Goal: Task Accomplishment & Management: Use online tool/utility

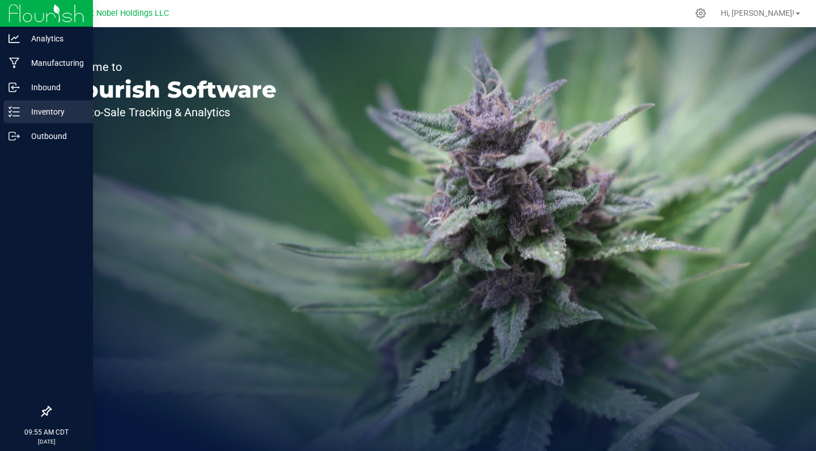
click at [31, 114] on p "Inventory" at bounding box center [54, 112] width 68 height 14
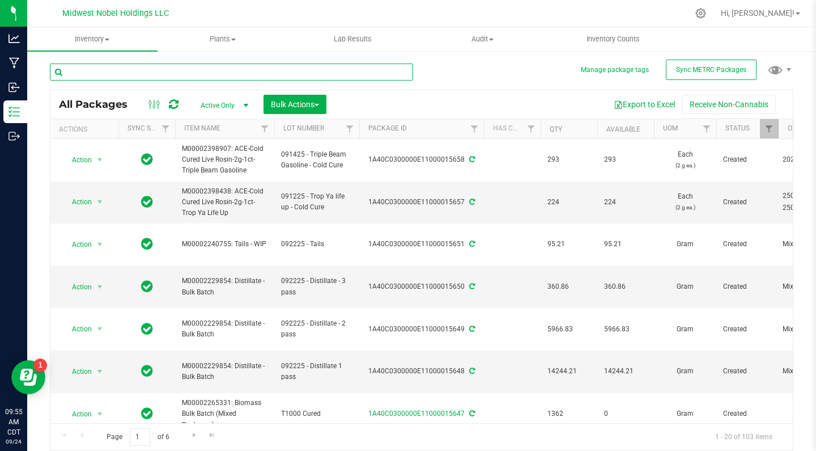
click at [163, 65] on input "text" at bounding box center [231, 72] width 363 height 17
type input "blizzard"
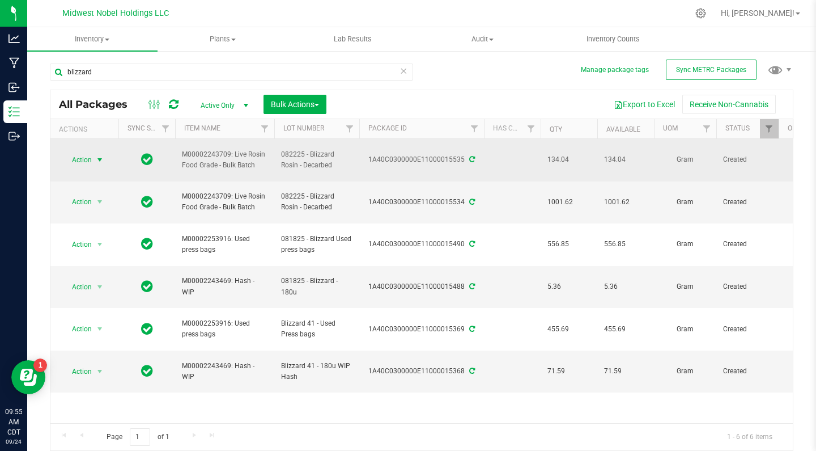
click at [73, 156] on span "Action" at bounding box center [77, 160] width 31 height 16
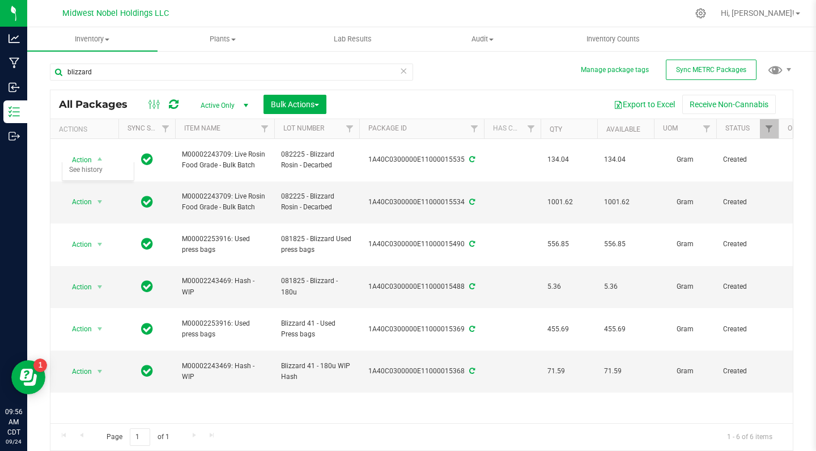
click at [290, 116] on div "All Packages Active Only Active Only Lab Samples Locked All External Internal B…" at bounding box center [421, 104] width 743 height 28
click at [290, 110] on button "Bulk Actions" at bounding box center [295, 104] width 63 height 19
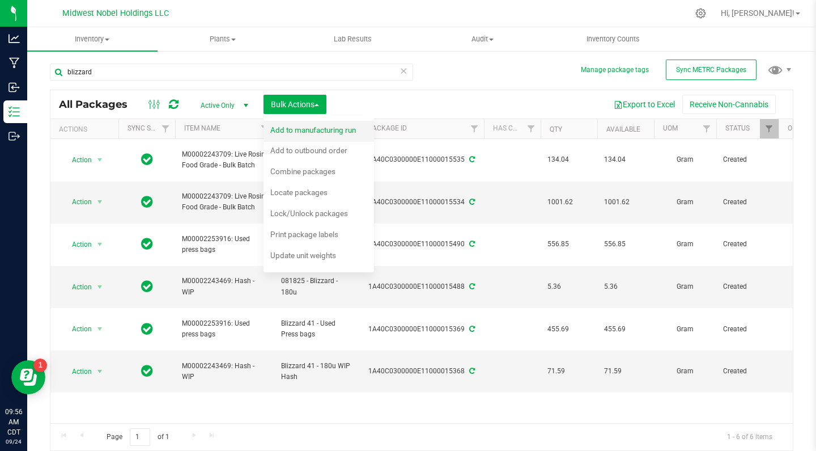
click at [292, 132] on span "Add to manufacturing run" at bounding box center [313, 129] width 86 height 9
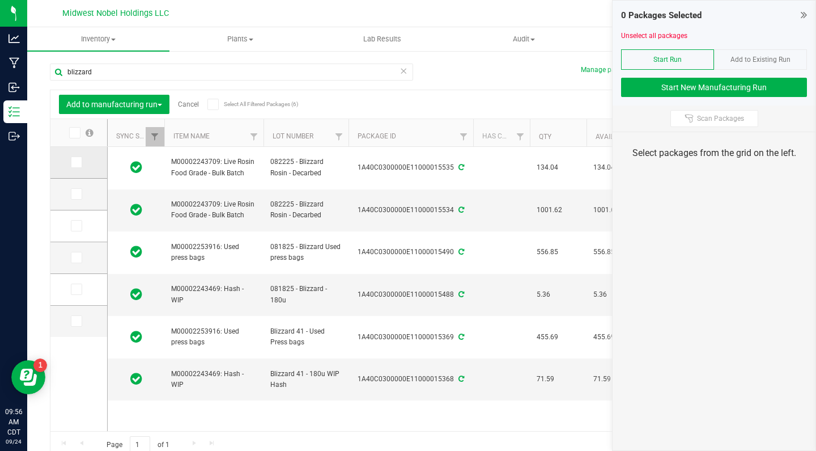
click at [72, 162] on icon at bounding box center [75, 162] width 7 height 0
click at [0, 0] on input "checkbox" at bounding box center [0, 0] width 0 height 0
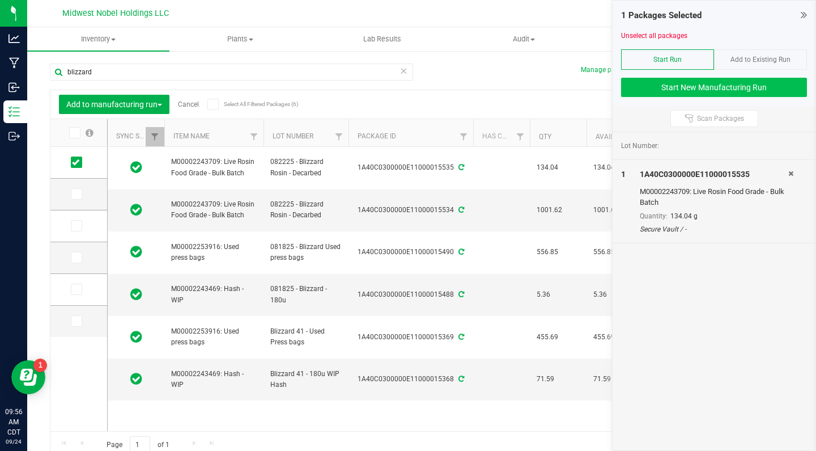
click at [708, 82] on button "Start New Manufacturing Run" at bounding box center [714, 87] width 186 height 19
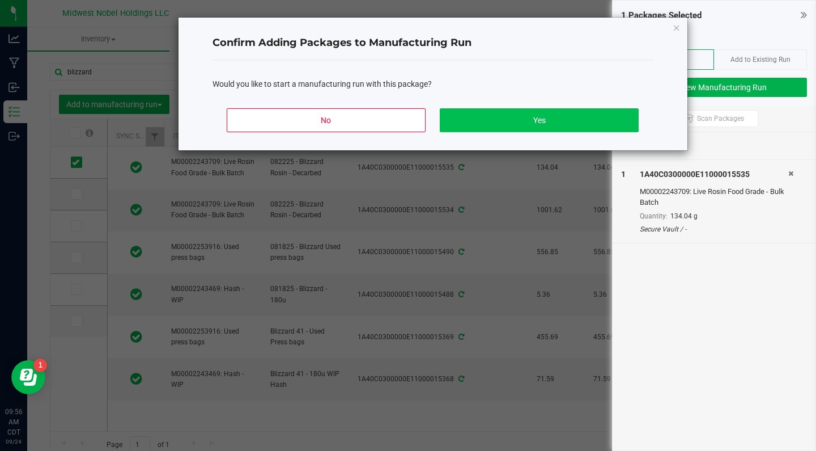
click at [517, 117] on button "Yes" at bounding box center [539, 120] width 198 height 24
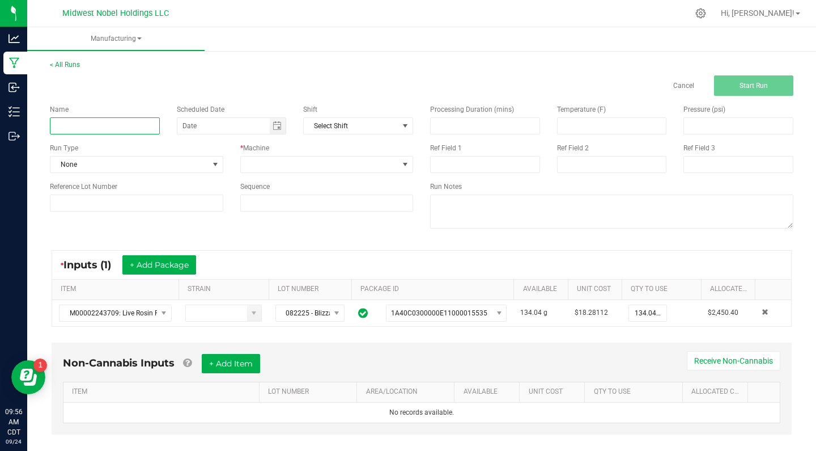
click at [114, 124] on input at bounding box center [105, 125] width 110 height 17
type input "092425 - NanoEmulsion"
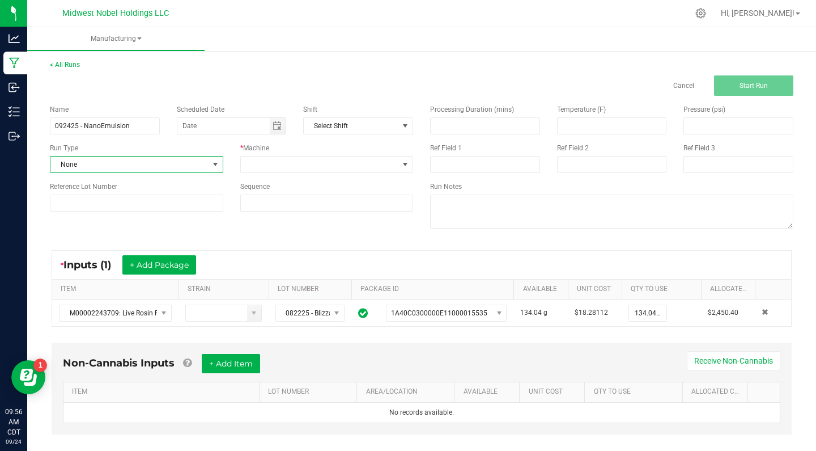
click at [152, 162] on span "None" at bounding box center [129, 164] width 158 height 16
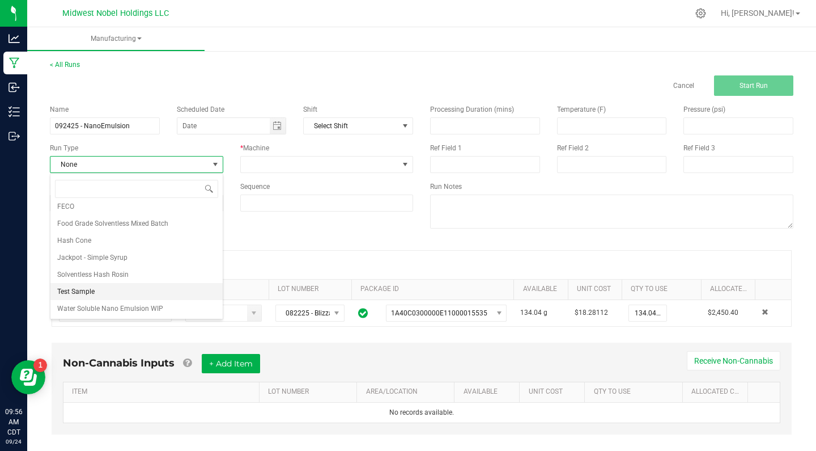
scroll to position [91, 0]
click at [139, 252] on li "Jackpot - Simple Syrup" at bounding box center [136, 257] width 172 height 17
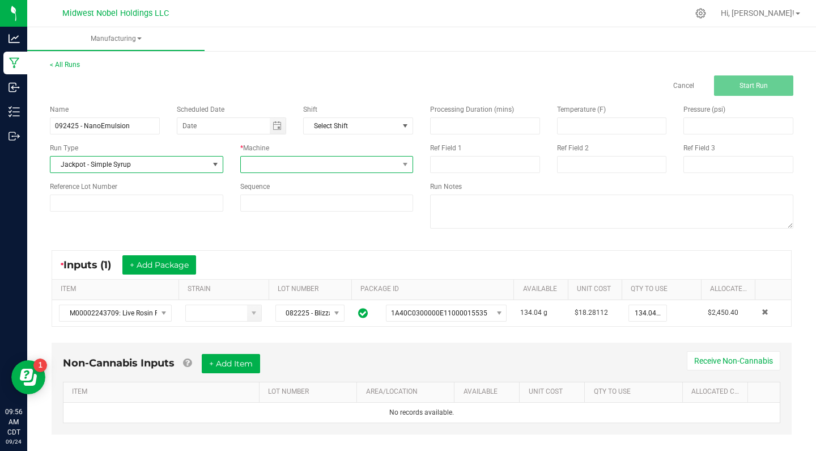
click at [308, 159] on span at bounding box center [320, 164] width 158 height 16
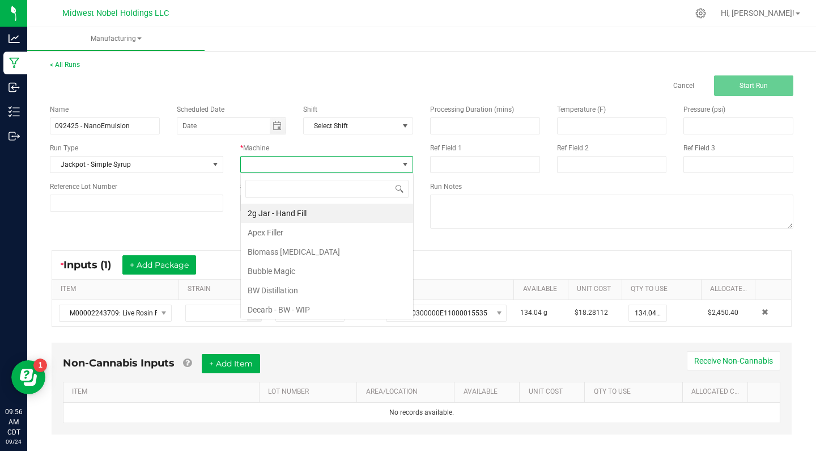
scroll to position [17, 173]
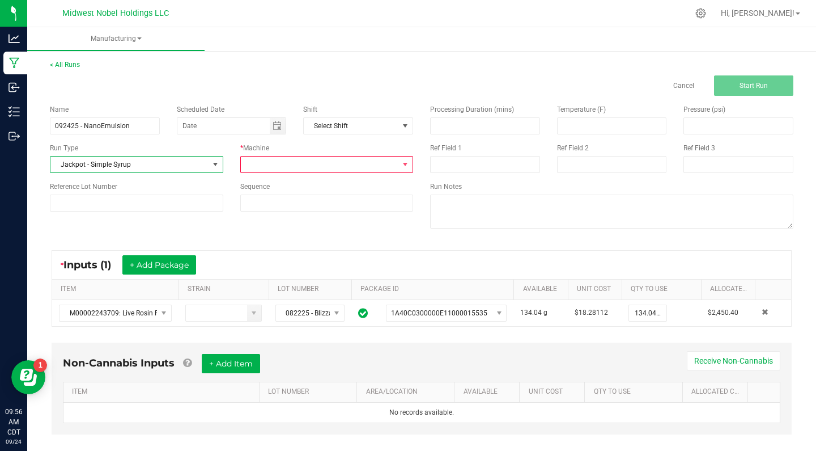
click at [202, 164] on span "Jackpot - Simple Syrup" at bounding box center [129, 164] width 158 height 16
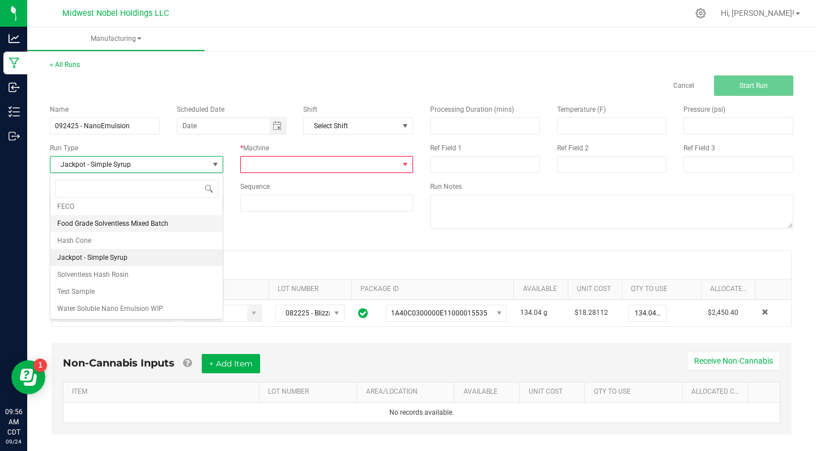
scroll to position [91, 0]
click at [194, 308] on li "Water Soluble Nano Emulsion WIP" at bounding box center [136, 308] width 172 height 17
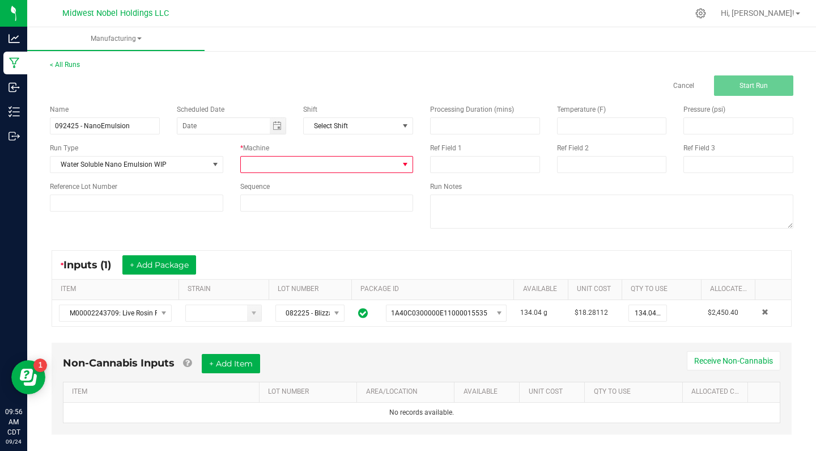
click at [333, 160] on span at bounding box center [320, 164] width 158 height 16
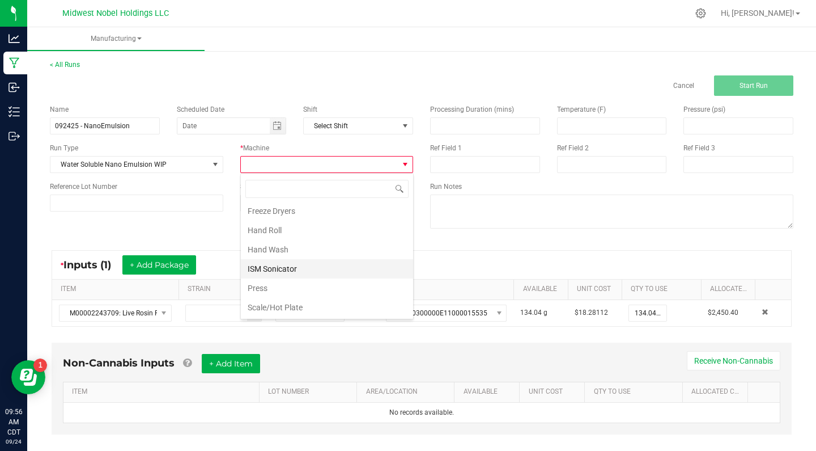
click at [327, 269] on li "ISM Sonicator" at bounding box center [327, 268] width 172 height 19
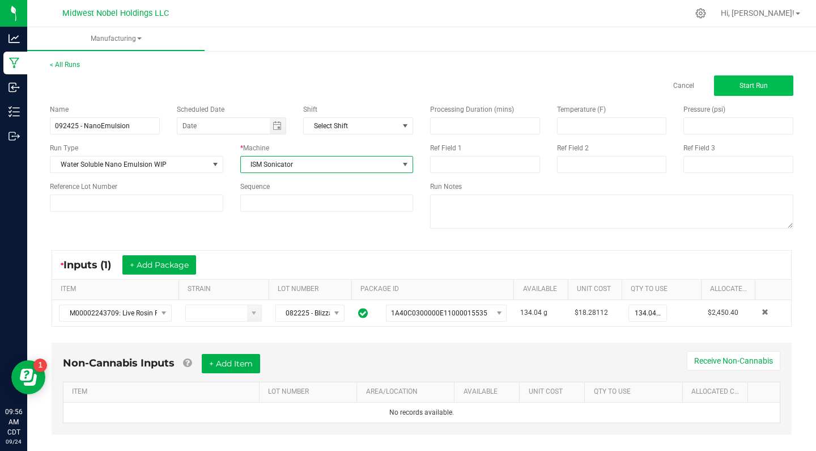
click at [744, 88] on span "Start Run" at bounding box center [754, 86] width 28 height 8
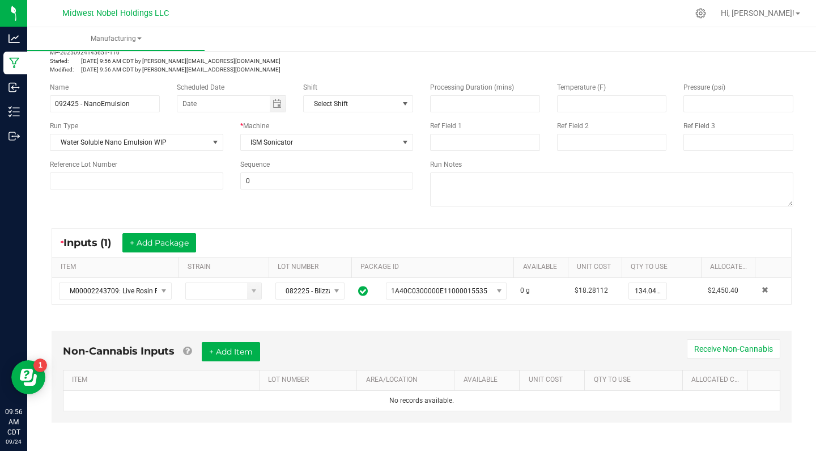
scroll to position [23, 0]
